Goal: Task Accomplishment & Management: Use online tool/utility

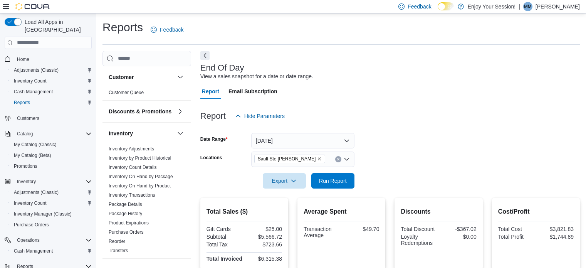
scroll to position [204, 0]
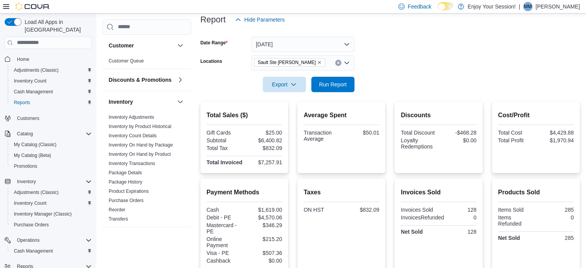
scroll to position [96, 0]
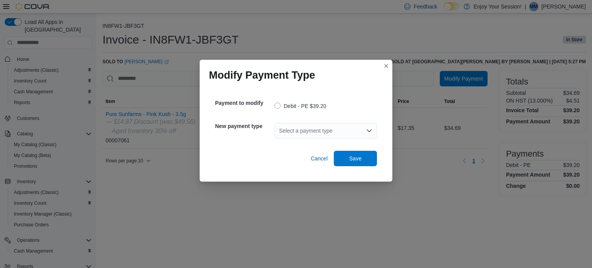
click at [314, 132] on div "Select a payment type" at bounding box center [325, 130] width 102 height 15
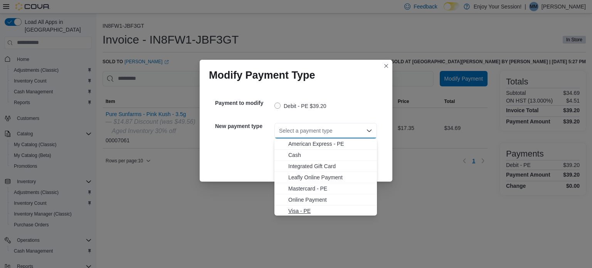
click at [302, 214] on span "Visa - PE" at bounding box center [330, 211] width 84 height 8
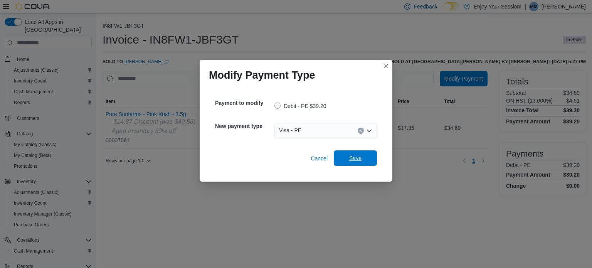
click at [339, 158] on span "Save" at bounding box center [355, 157] width 34 height 15
click at [290, 134] on div "Select a payment type" at bounding box center [325, 130] width 102 height 15
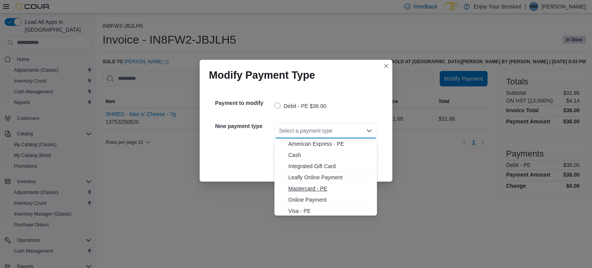
click at [298, 187] on span "Mastercard - PE" at bounding box center [330, 188] width 84 height 8
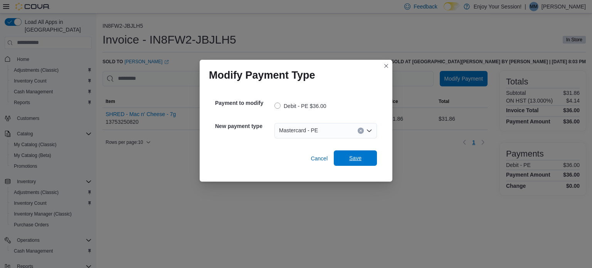
click at [350, 151] on span "Save" at bounding box center [355, 157] width 34 height 15
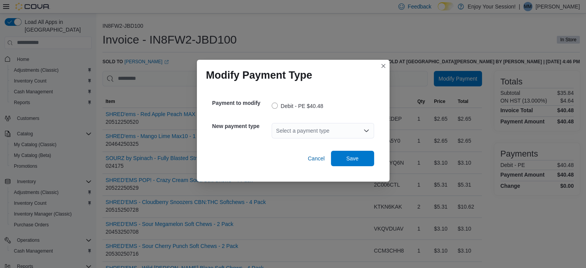
click at [319, 133] on div "Select a payment type" at bounding box center [323, 130] width 102 height 15
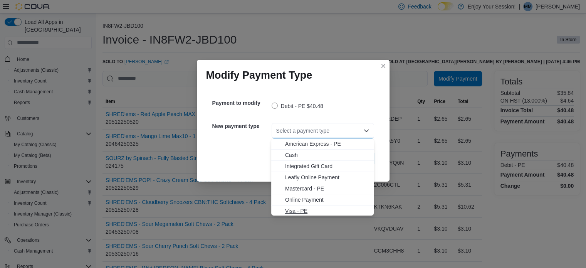
click at [298, 209] on span "Visa - PE" at bounding box center [327, 211] width 84 height 8
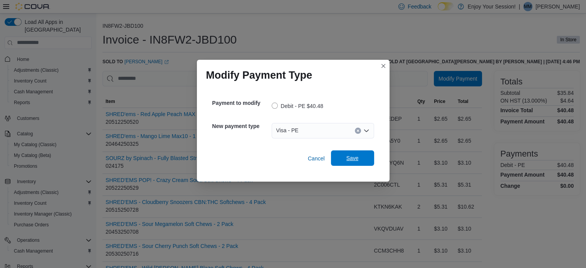
click at [347, 161] on span "Save" at bounding box center [352, 158] width 12 height 8
